Goal: Navigation & Orientation: Find specific page/section

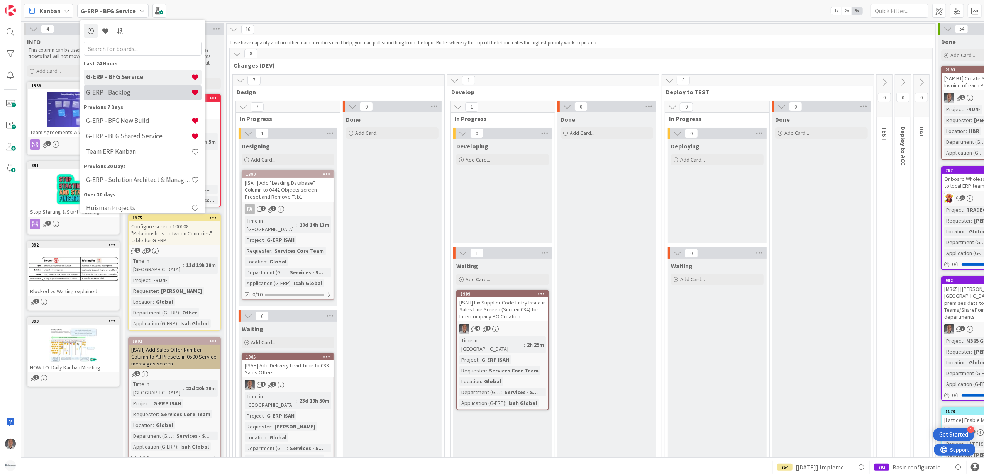
click at [131, 90] on h4 "G-ERP - Backlog" at bounding box center [138, 92] width 105 height 8
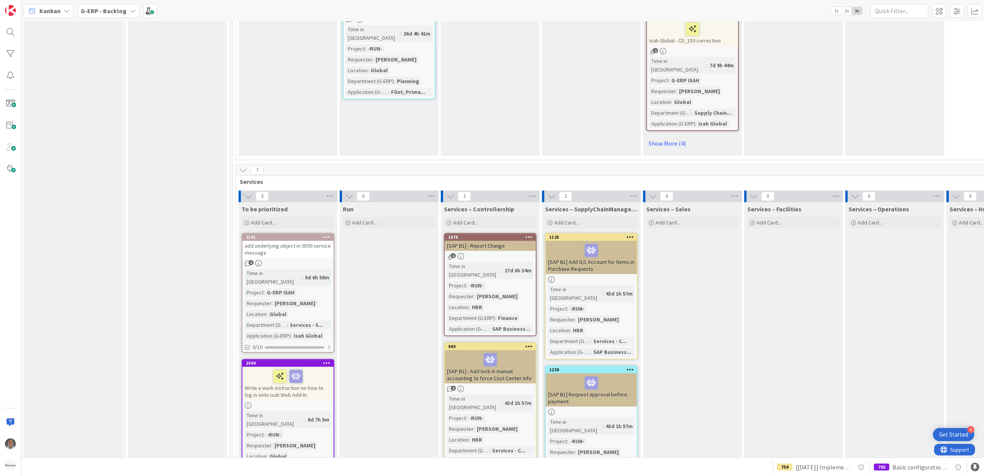
scroll to position [1955, 0]
click at [508, 242] on div "[SAP B1] - Report Change" at bounding box center [490, 247] width 91 height 10
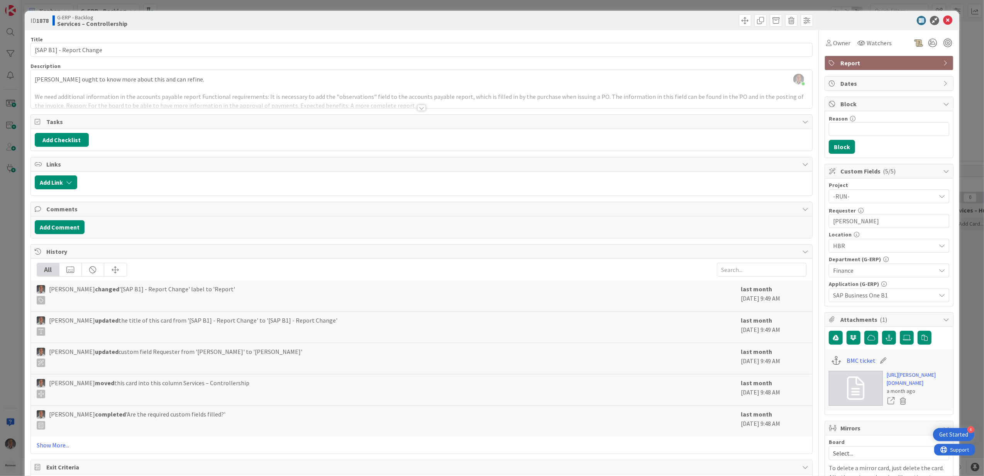
click at [420, 107] on div at bounding box center [421, 108] width 8 height 6
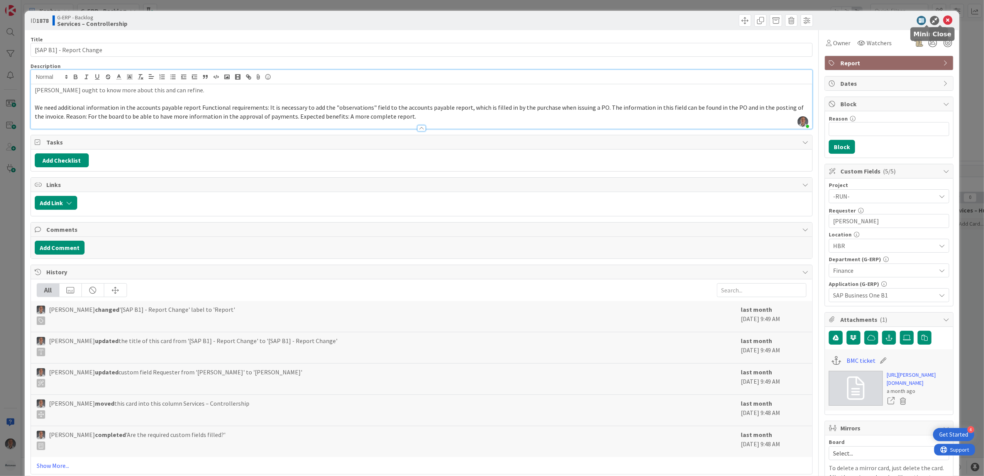
click at [943, 20] on icon at bounding box center [947, 20] width 9 height 9
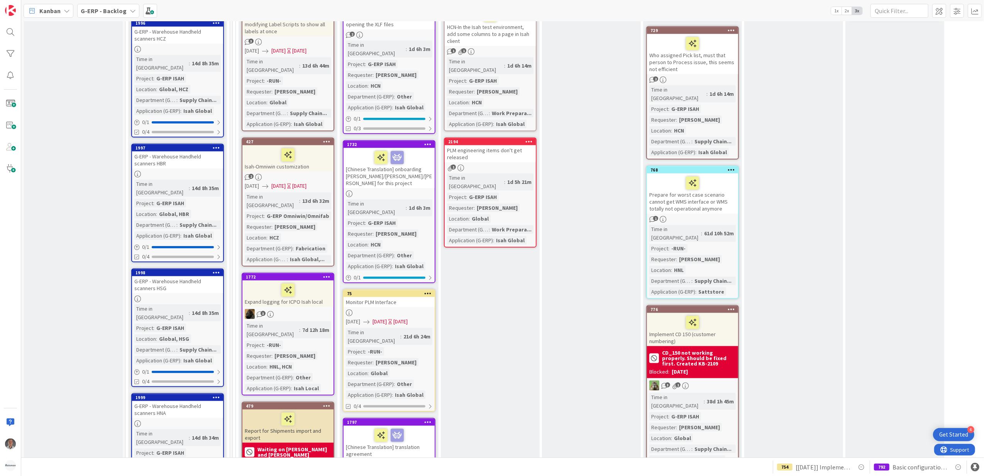
scroll to position [875, 0]
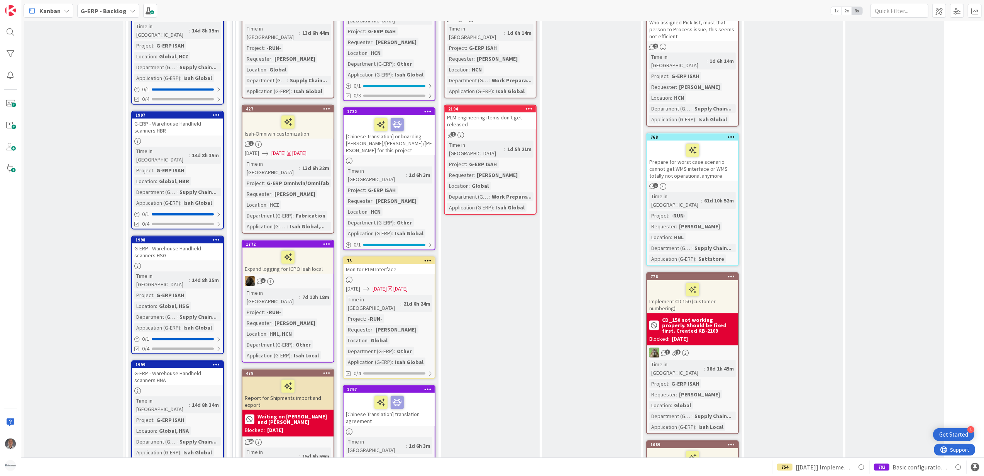
click at [670, 281] on div at bounding box center [692, 289] width 86 height 16
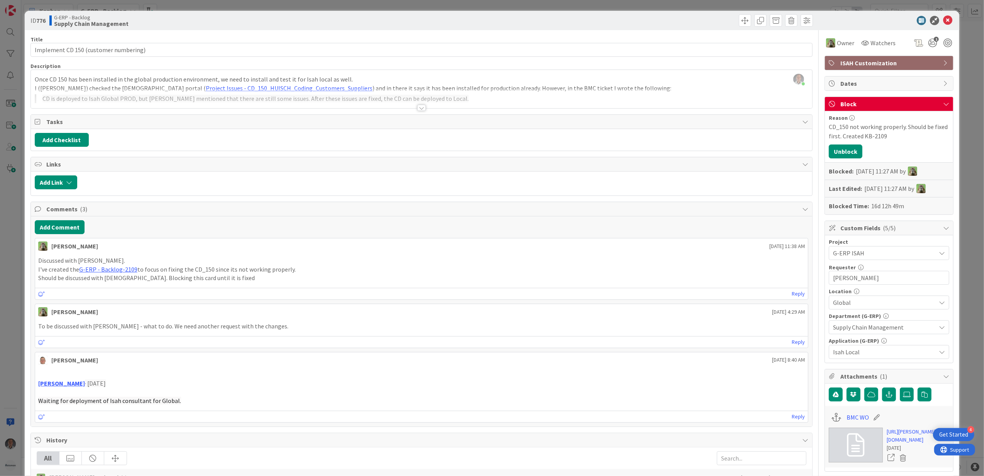
click at [418, 107] on div at bounding box center [421, 108] width 8 height 6
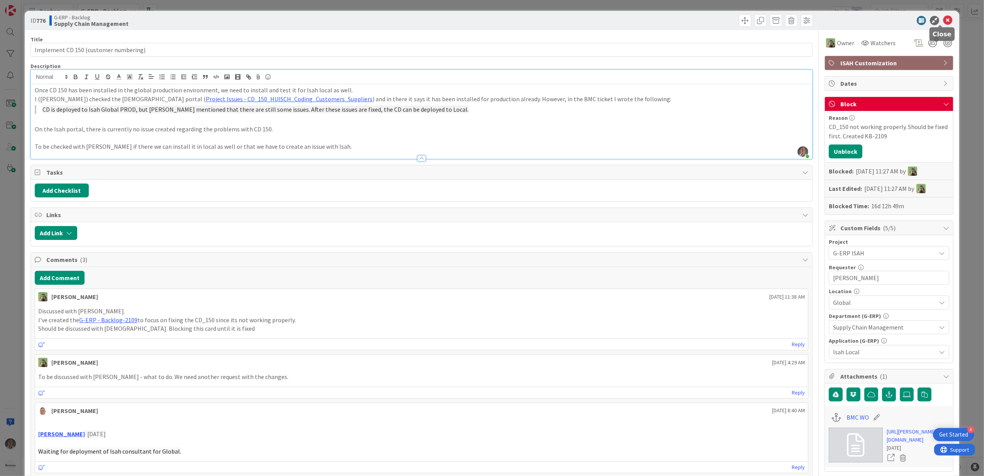
click at [943, 18] on icon at bounding box center [947, 20] width 9 height 9
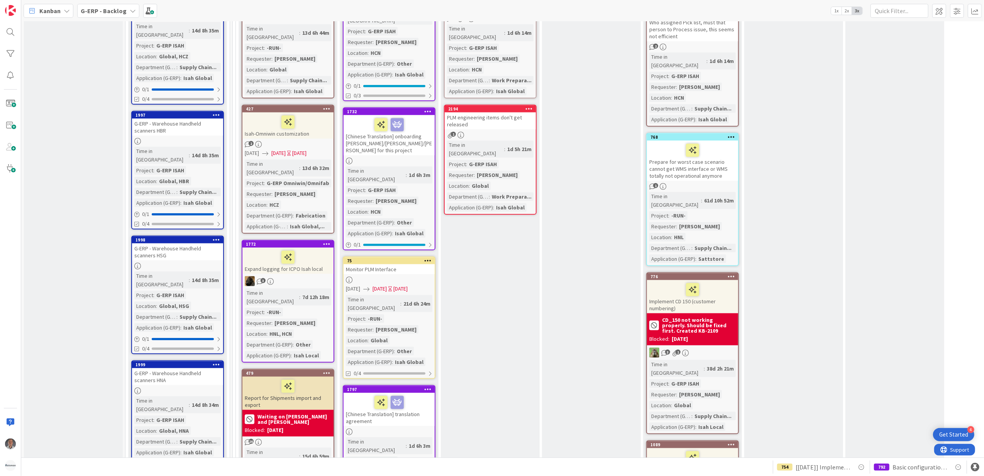
click at [116, 9] on b "G-ERP - Backlog" at bounding box center [104, 11] width 46 height 8
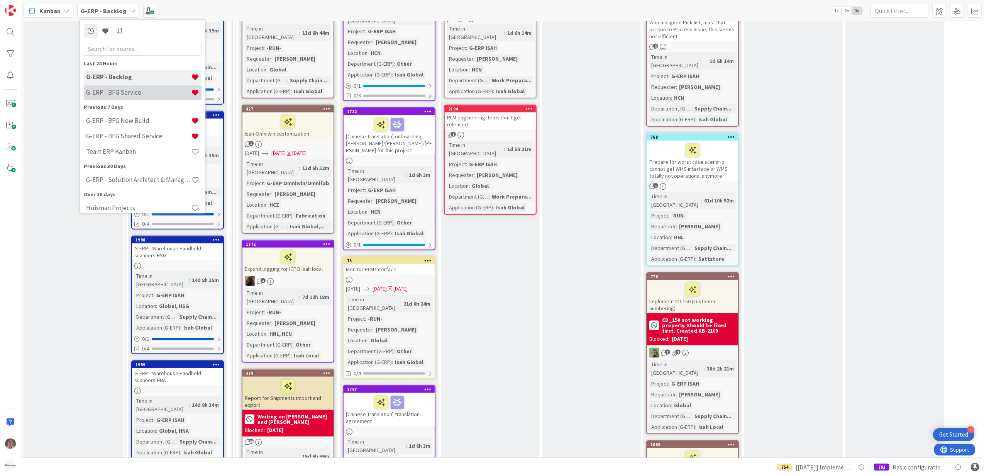
click at [118, 87] on div "G-ERP - BFG Service" at bounding box center [143, 92] width 118 height 15
